Goal: Go to known website: Access a specific website the user already knows

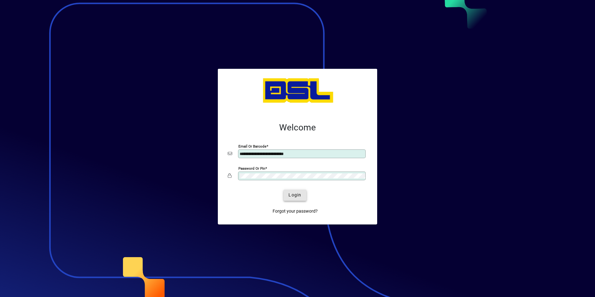
click at [296, 195] on span "Login" at bounding box center [295, 195] width 13 height 7
